Goal: Transaction & Acquisition: Book appointment/travel/reservation

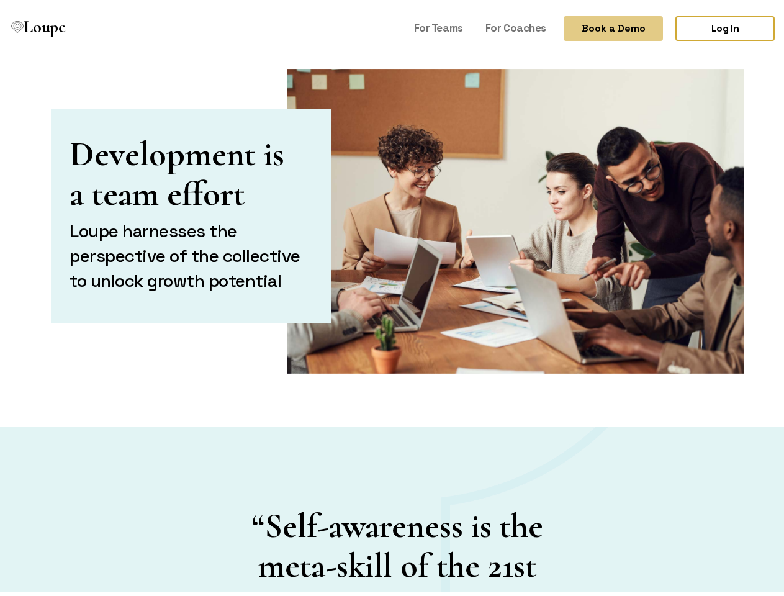
click at [603, 25] on button "Book a Demo" at bounding box center [612, 24] width 99 height 25
